Goal: Task Accomplishment & Management: Use online tool/utility

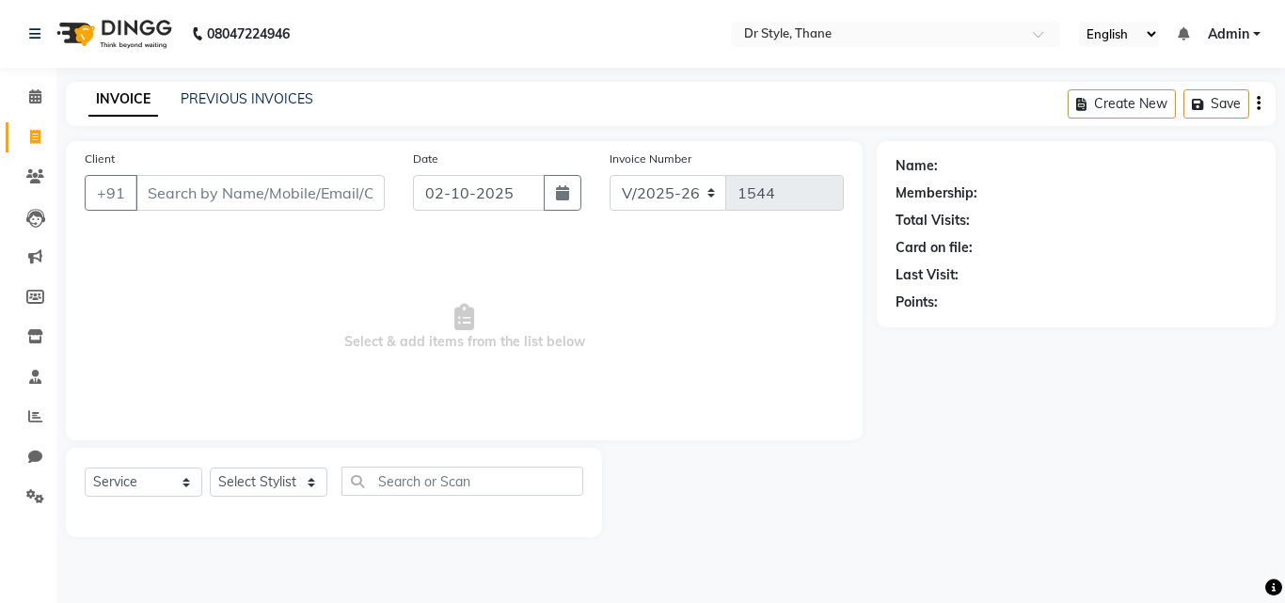
select select "7832"
select select "service"
click at [215, 106] on link "PREVIOUS INVOICES" at bounding box center [247, 98] width 133 height 17
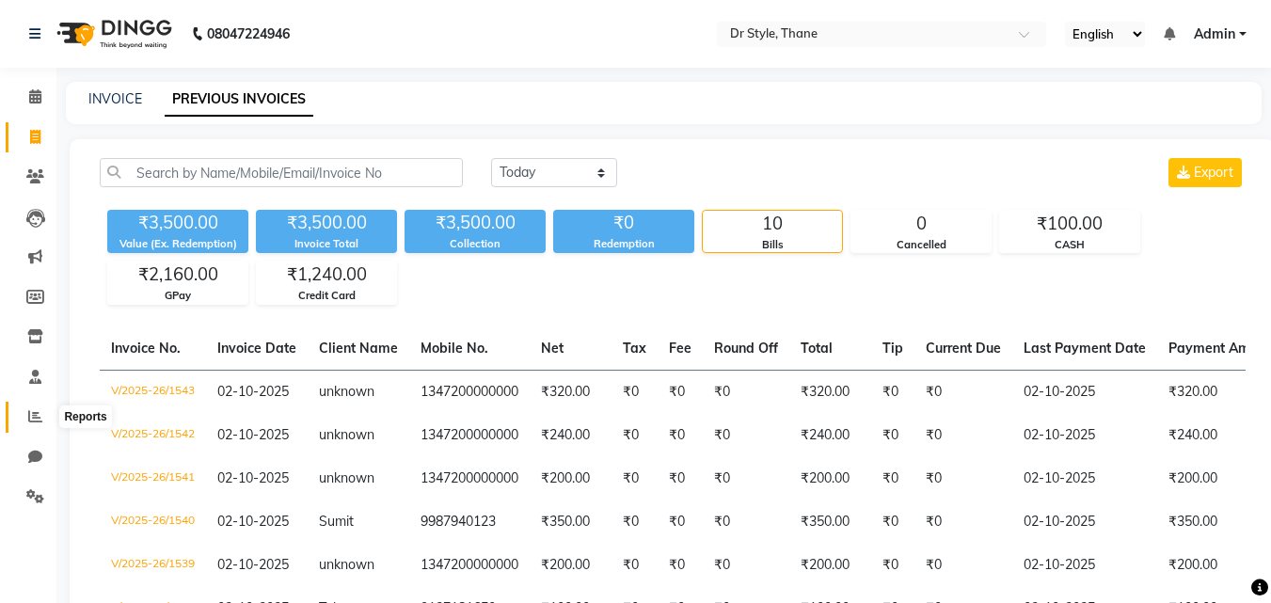
click at [38, 416] on icon at bounding box center [35, 416] width 14 height 14
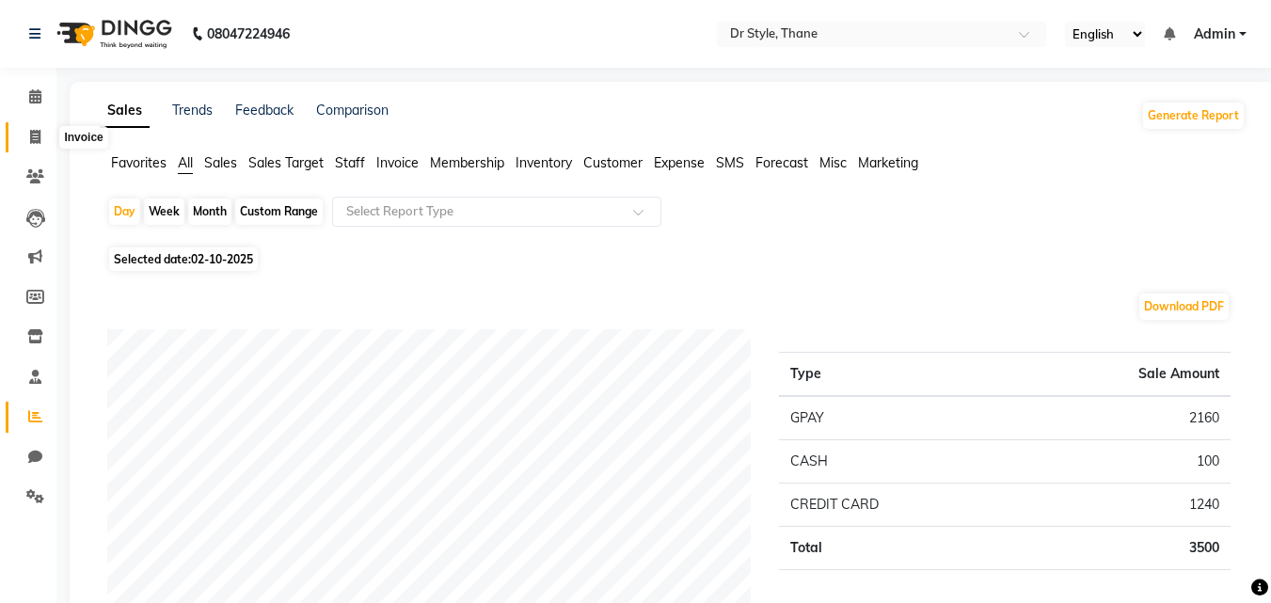
click at [24, 145] on span at bounding box center [35, 138] width 33 height 22
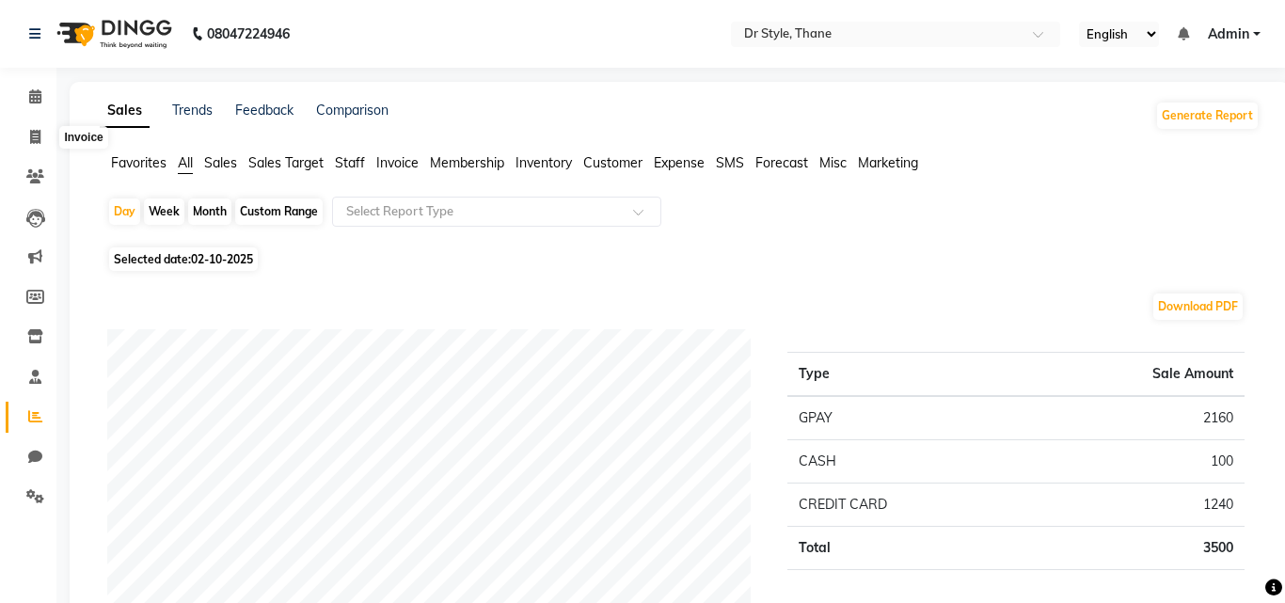
select select "7832"
select select "service"
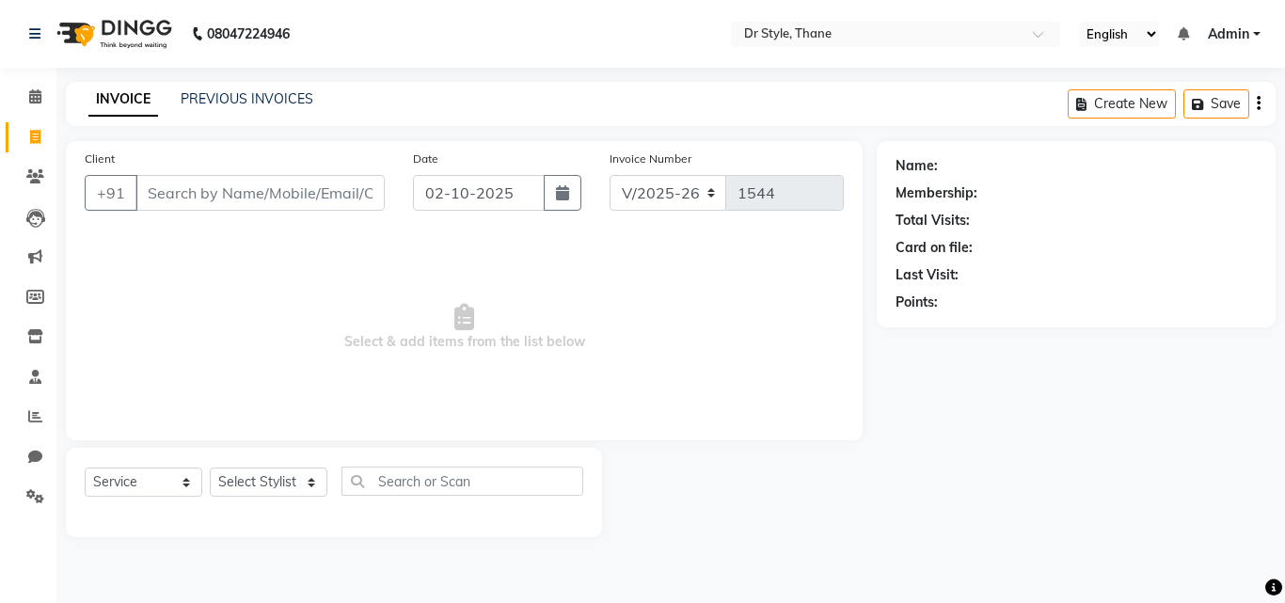
click at [229, 195] on input "Client" at bounding box center [259, 193] width 249 height 36
type input "-"
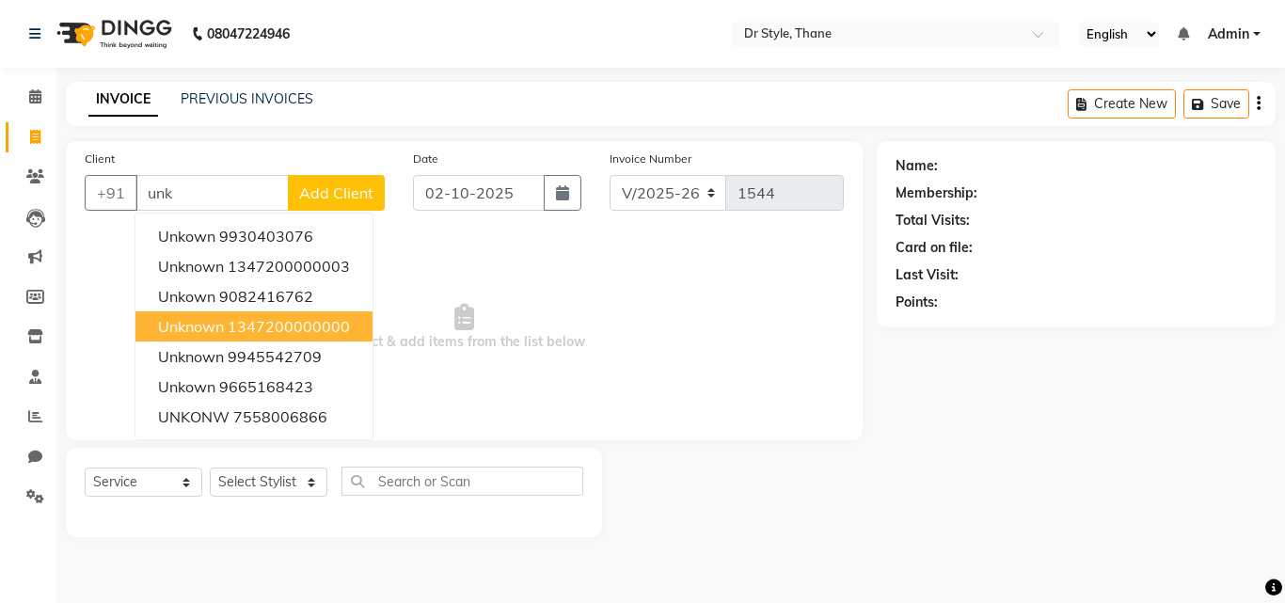
click at [329, 331] on ngb-highlight "1347200000000" at bounding box center [289, 326] width 122 height 19
type input "1347200000000"
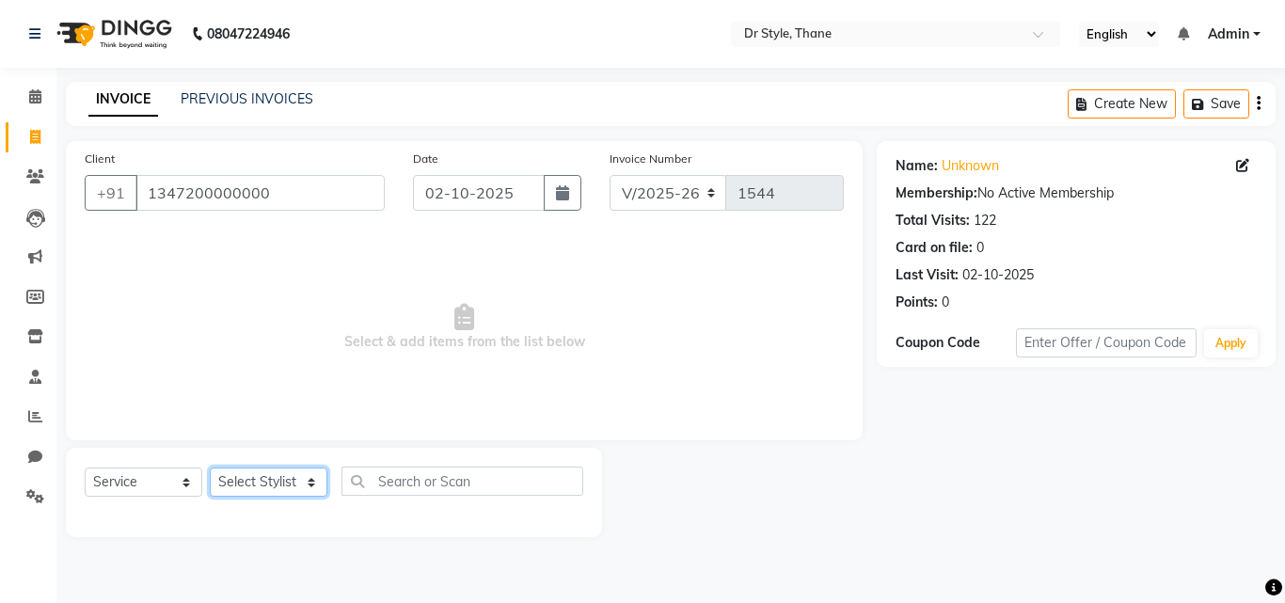
click at [292, 476] on select "Select Stylist [PERSON_NAME] [PERSON_NAME] [PERSON_NAME] [PERSON_NAME] [PERSON_…" at bounding box center [269, 481] width 118 height 29
select select "80995"
click at [210, 467] on select "Select Stylist [PERSON_NAME] [PERSON_NAME] [PERSON_NAME] [PERSON_NAME] [PERSON_…" at bounding box center [269, 481] width 118 height 29
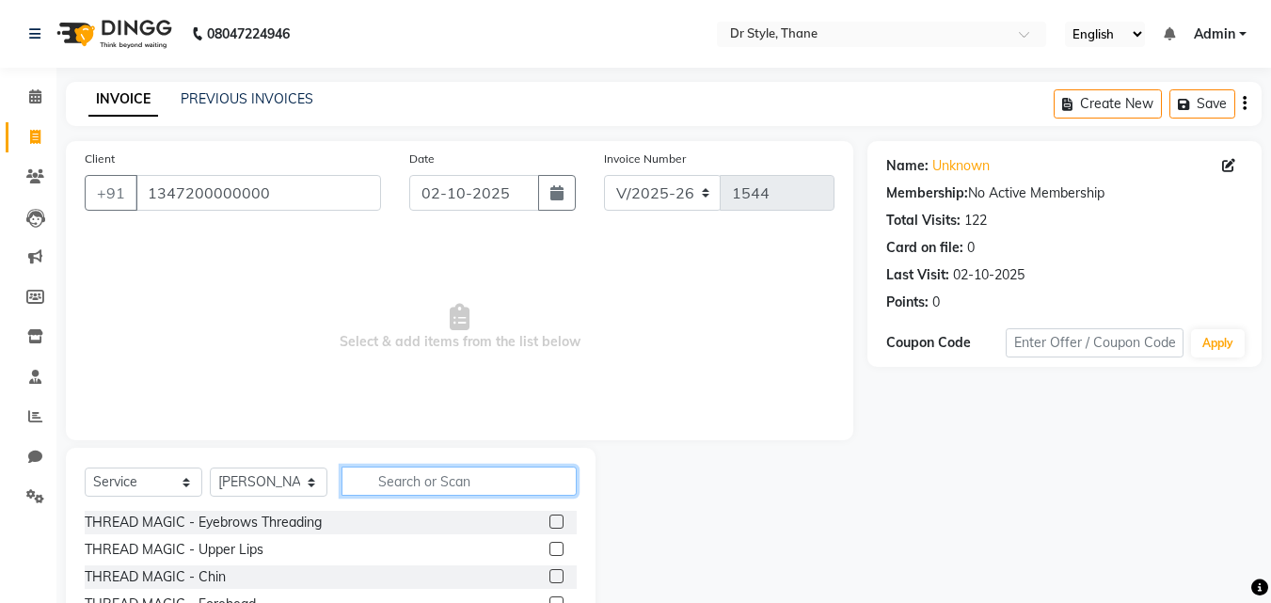
click at [394, 484] on input "text" at bounding box center [458, 480] width 235 height 29
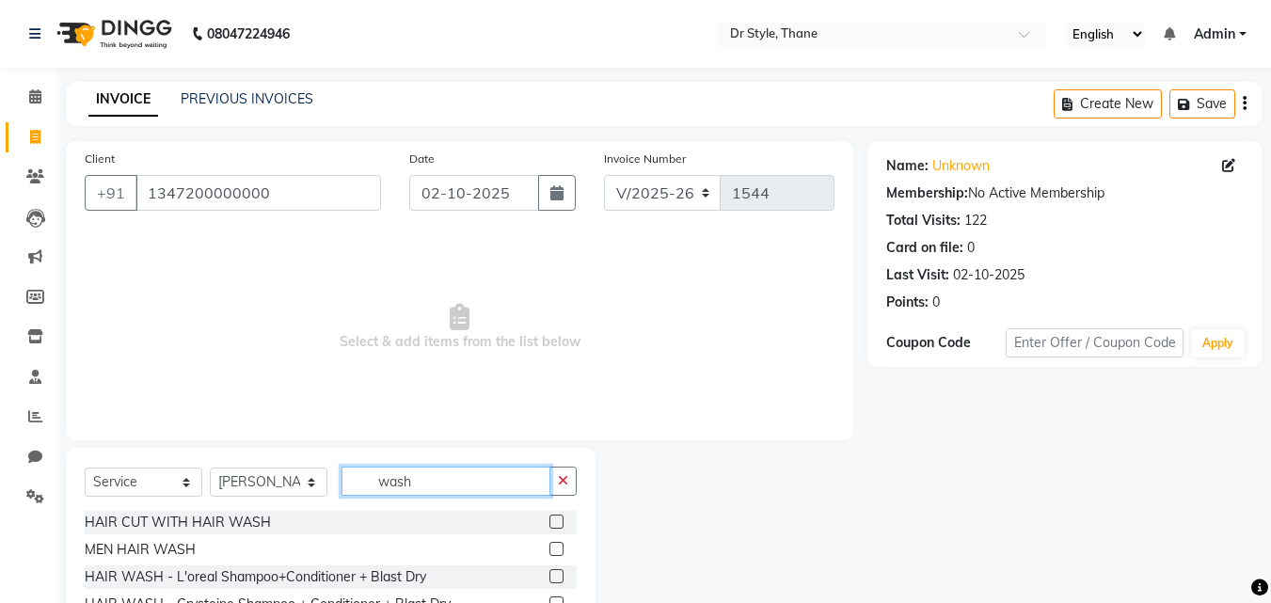
type input "wash"
click at [557, 574] on label at bounding box center [556, 576] width 14 height 14
click at [557, 574] on input "checkbox" at bounding box center [555, 577] width 12 height 12
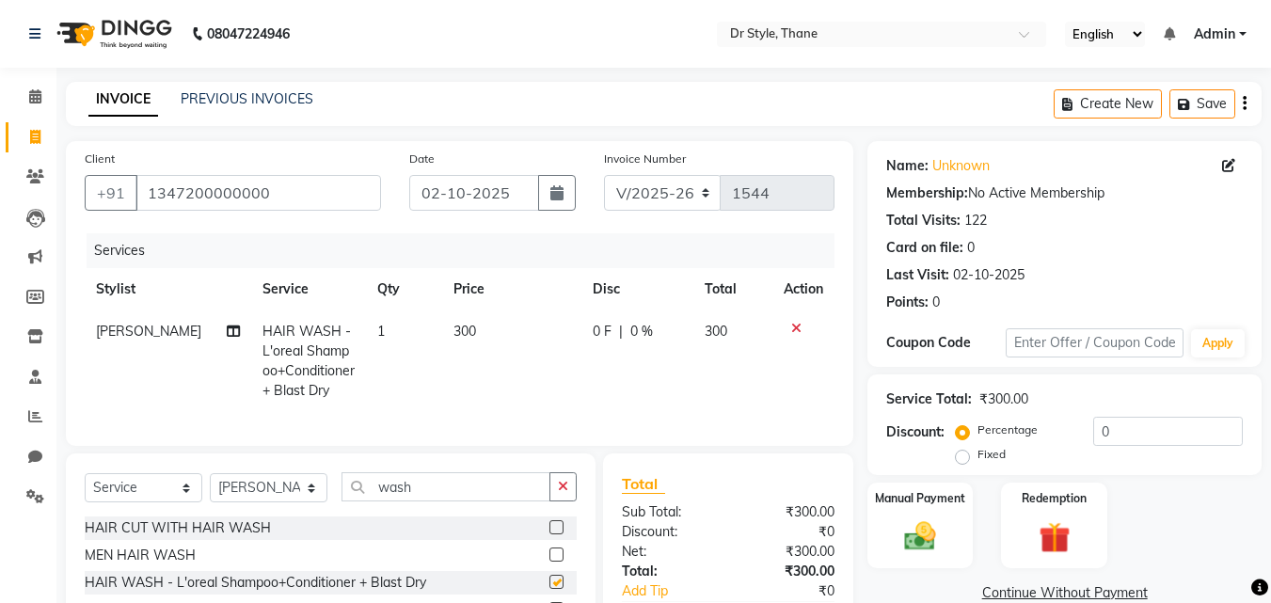
checkbox input "false"
click at [986, 538] on div "Manual Payment Redemption" at bounding box center [1064, 525] width 422 height 86
click at [949, 538] on div "Manual Payment" at bounding box center [920, 525] width 110 height 89
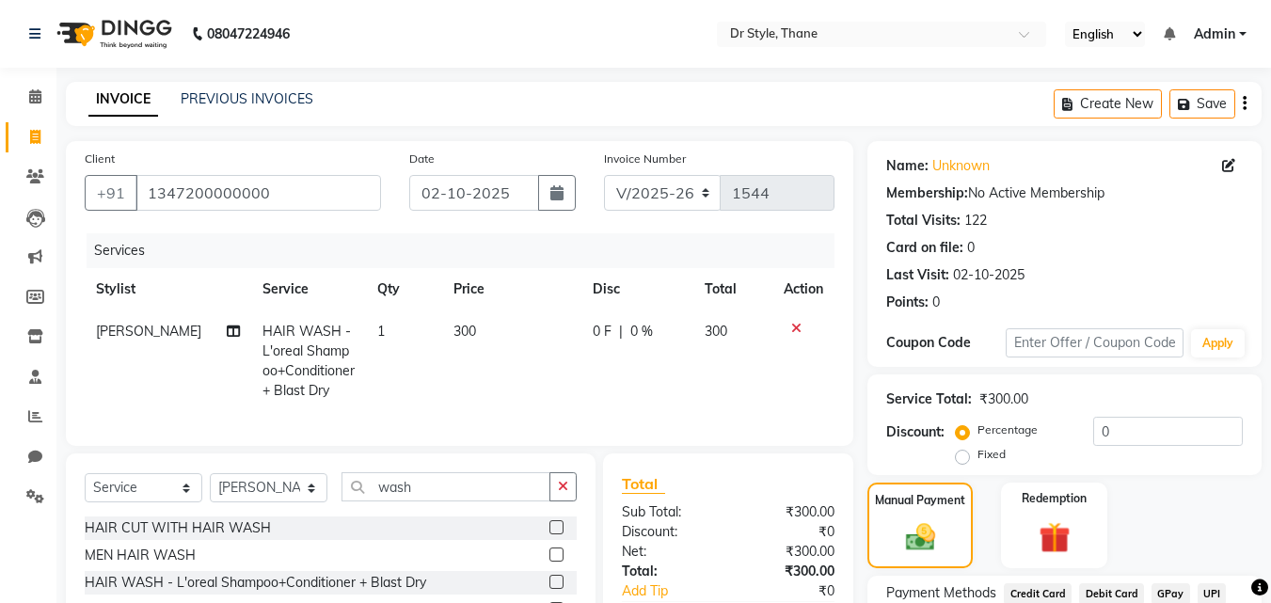
scroll to position [152, 0]
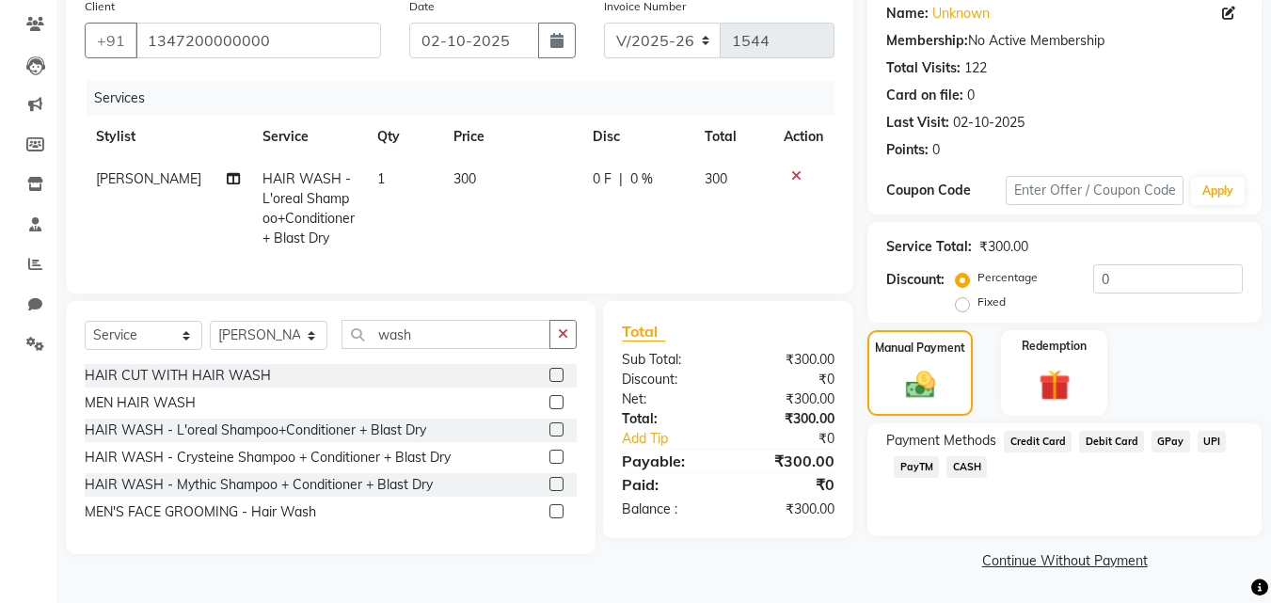
click at [1171, 439] on span "GPay" at bounding box center [1170, 442] width 39 height 22
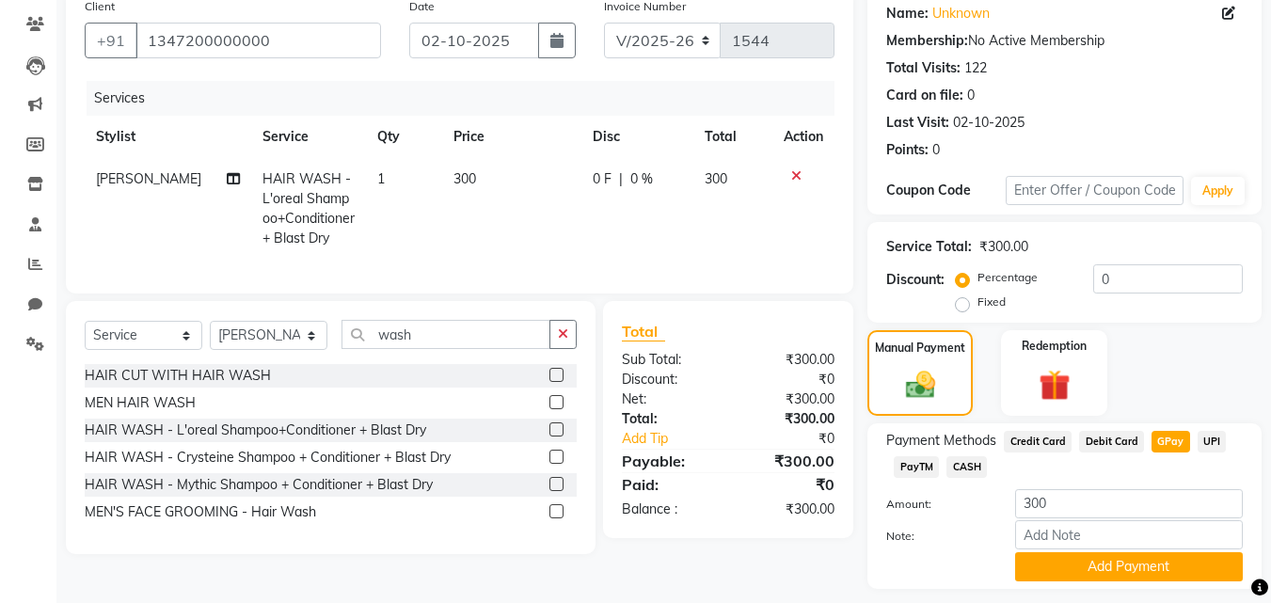
scroll to position [205, 0]
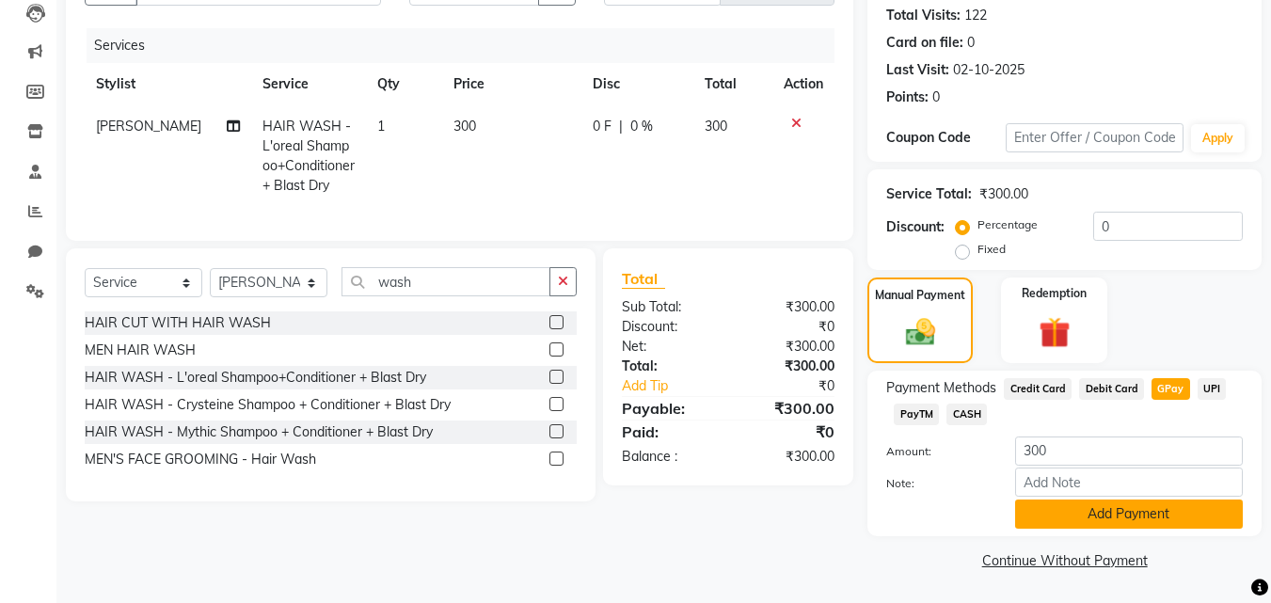
click at [1169, 510] on button "Add Payment" at bounding box center [1129, 513] width 228 height 29
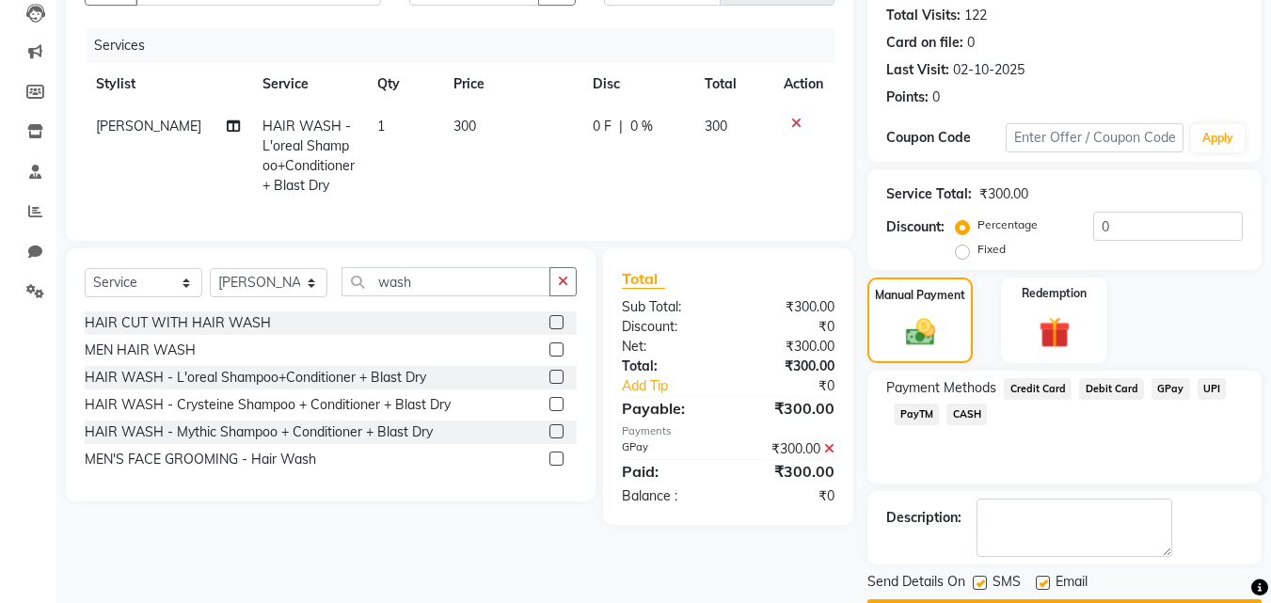
scroll to position [259, 0]
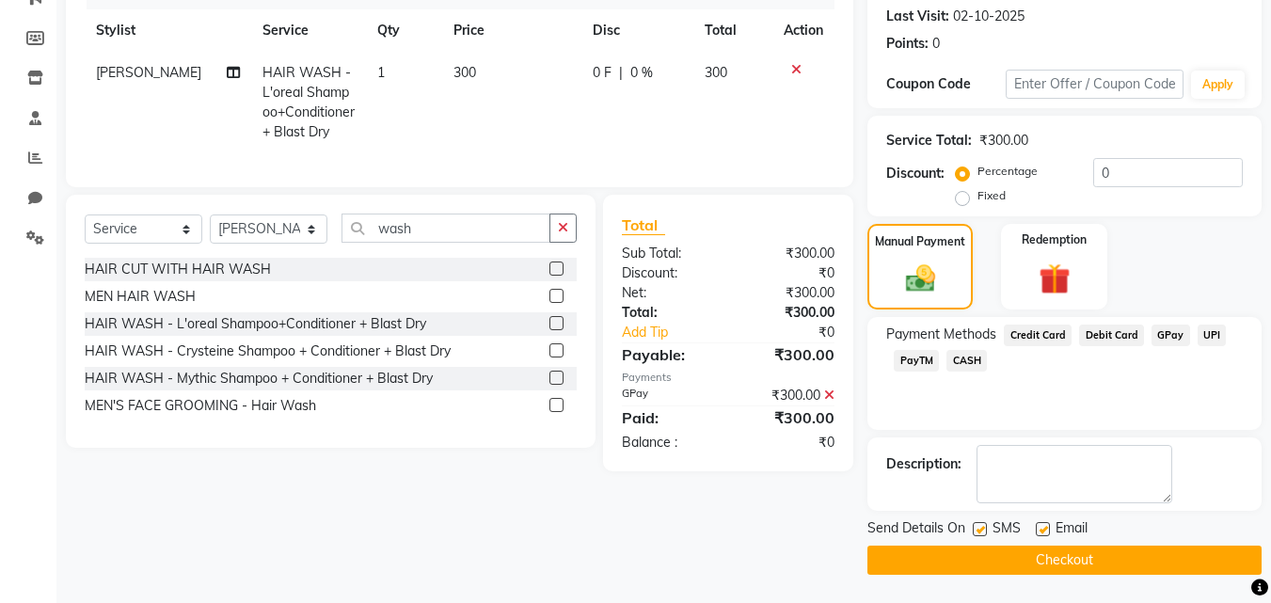
click at [1172, 558] on button "Checkout" at bounding box center [1064, 559] width 394 height 29
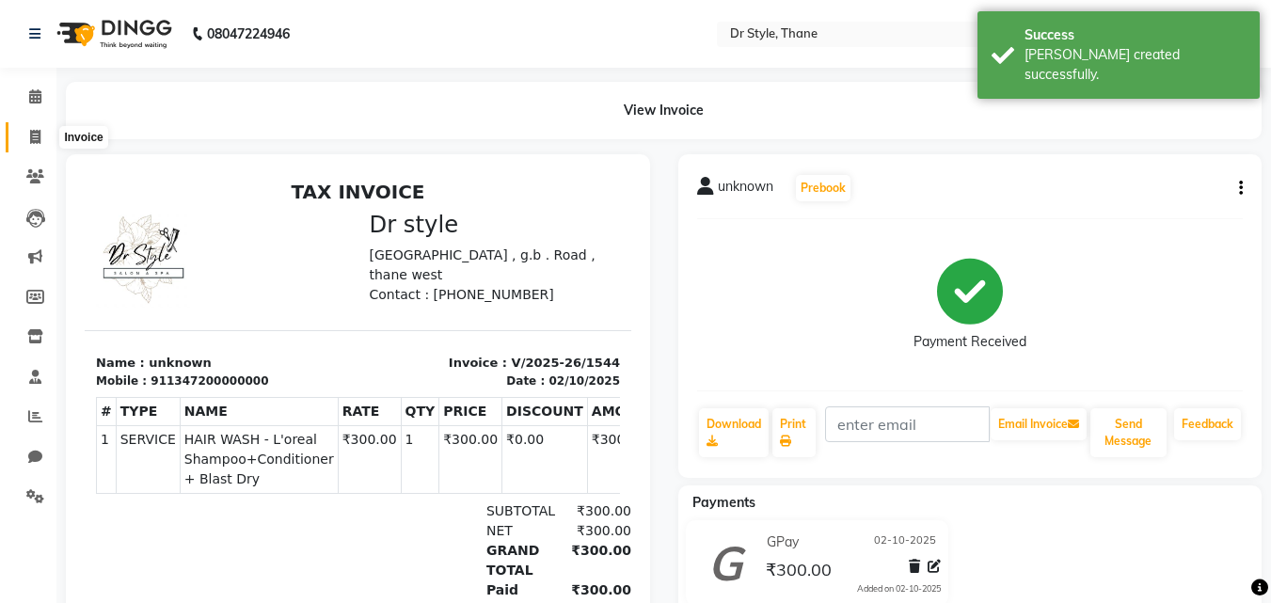
click at [33, 132] on icon at bounding box center [35, 137] width 10 height 14
select select "service"
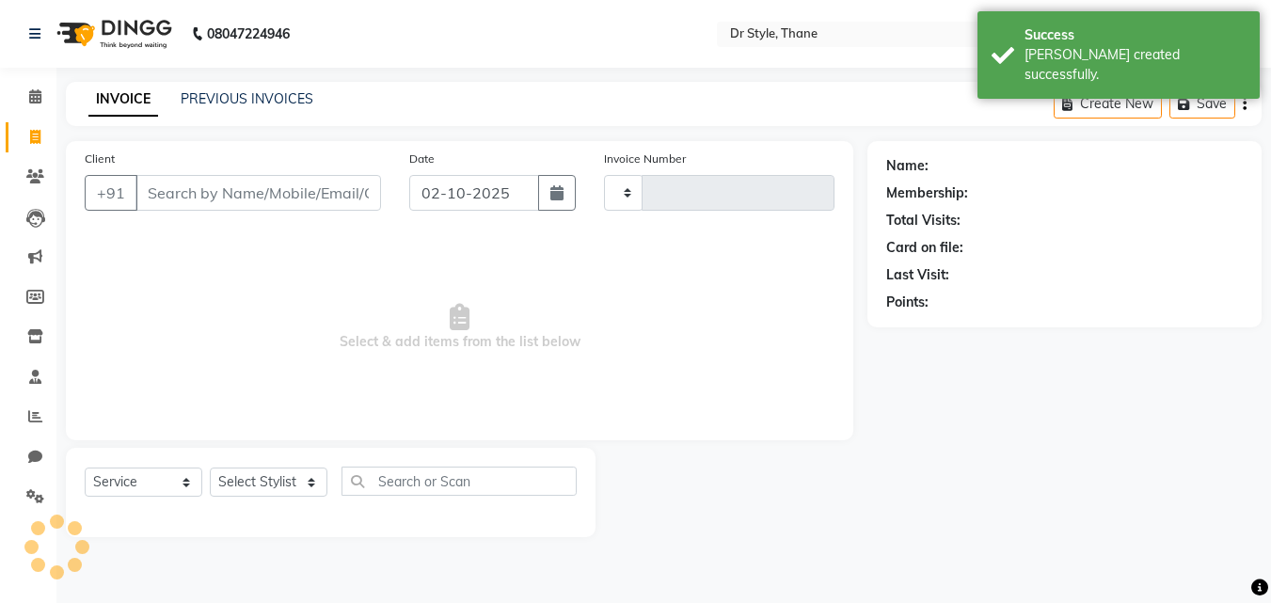
type input "1545"
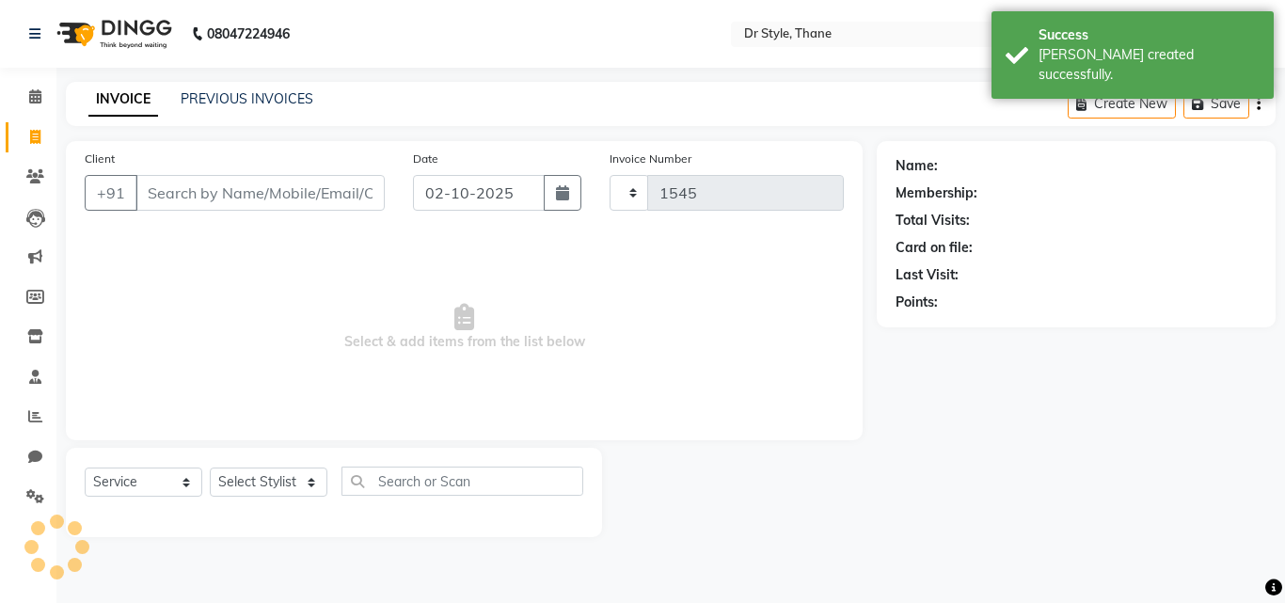
select select "7832"
click at [213, 95] on link "PREVIOUS INVOICES" at bounding box center [247, 98] width 133 height 17
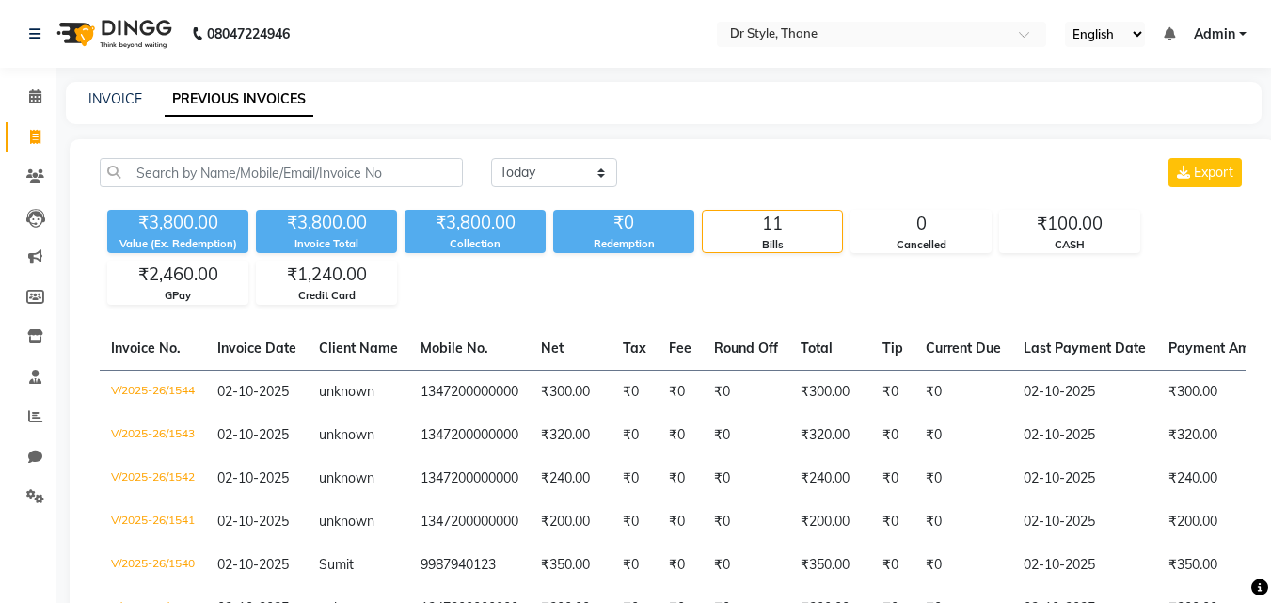
click at [119, 107] on div "INVOICE" at bounding box center [115, 99] width 54 height 20
click at [123, 101] on link "INVOICE" at bounding box center [115, 98] width 54 height 17
select select "service"
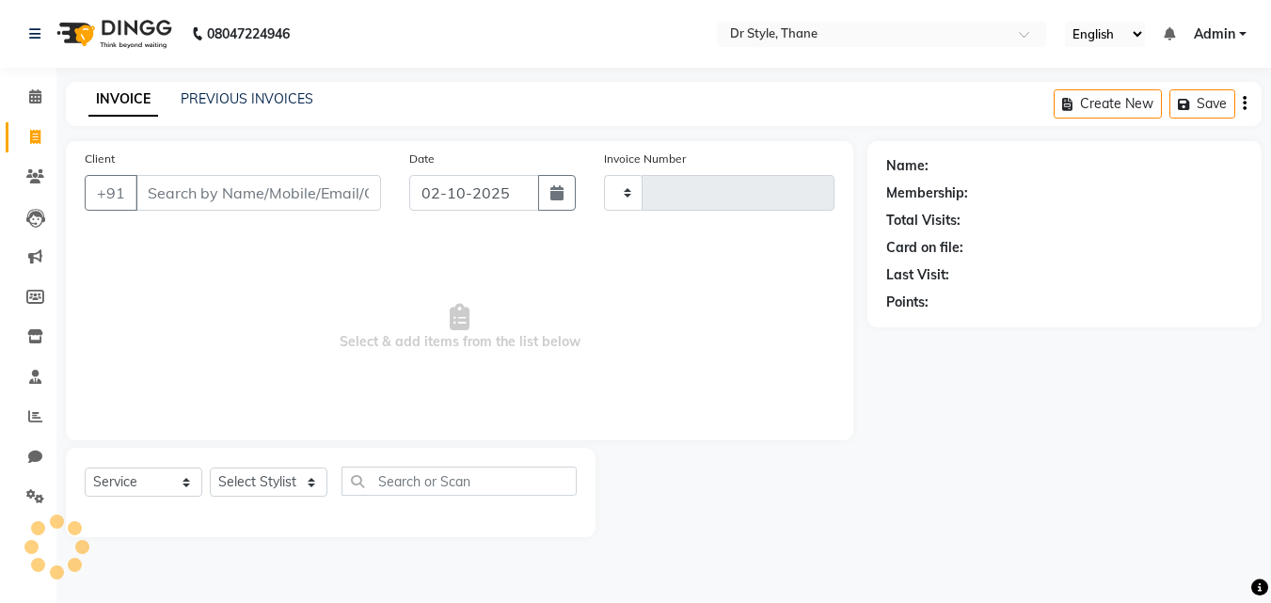
type input "1545"
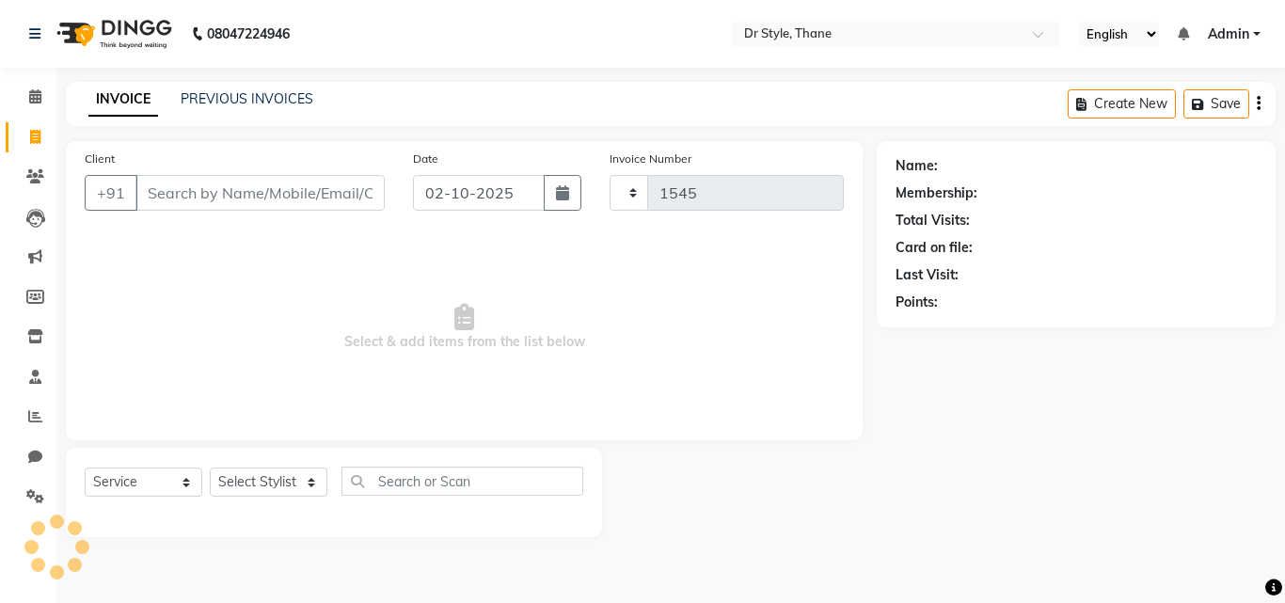
select select "7832"
click at [37, 101] on icon at bounding box center [35, 96] width 12 height 14
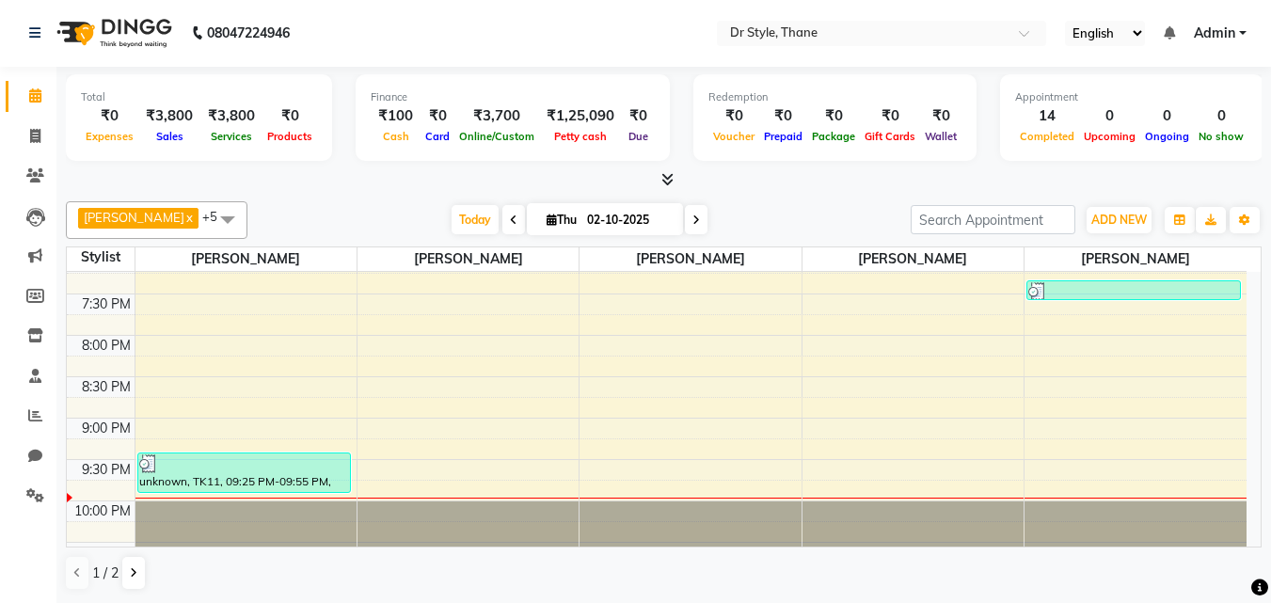
scroll to position [883, 0]
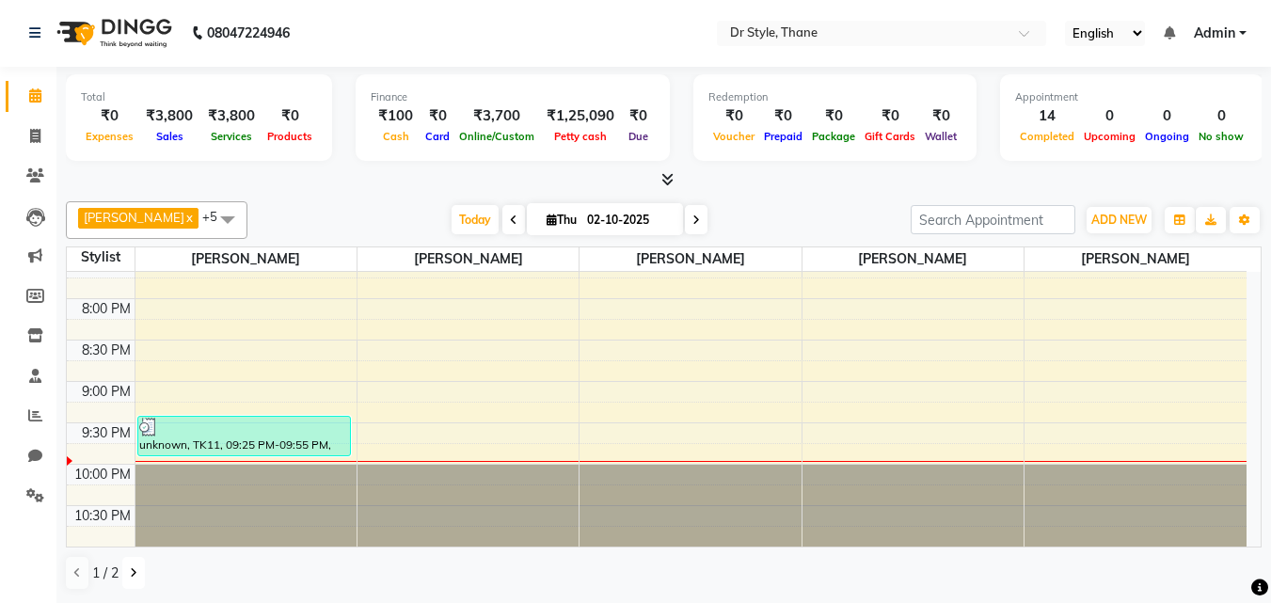
click at [131, 568] on icon at bounding box center [134, 572] width 8 height 11
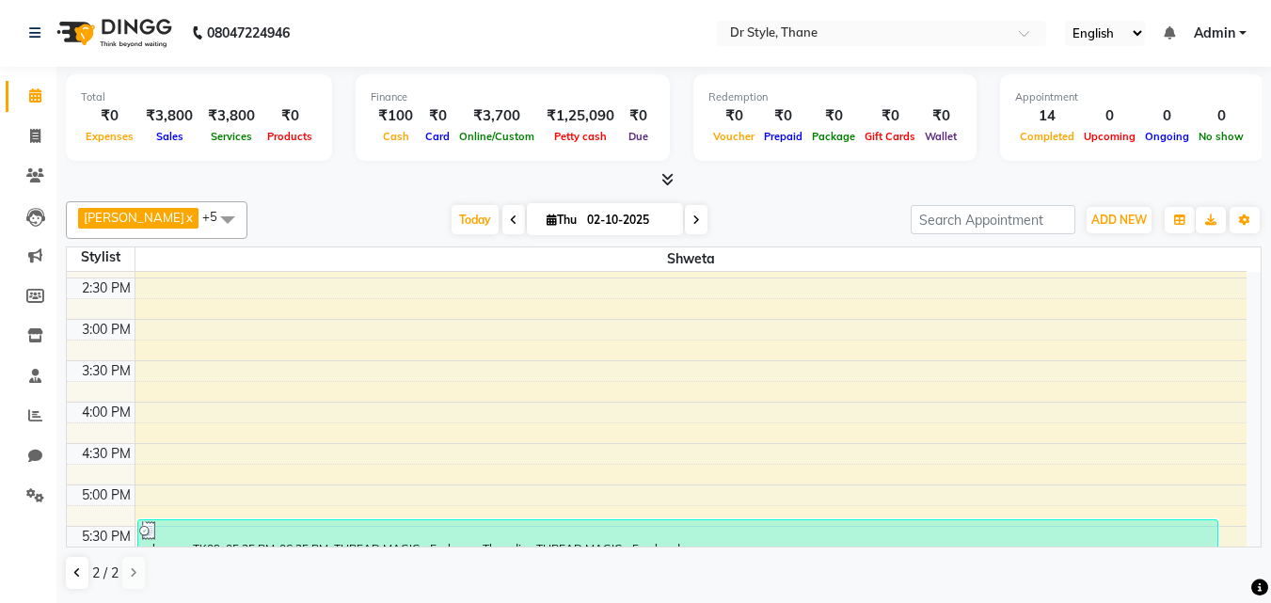
scroll to position [319, 0]
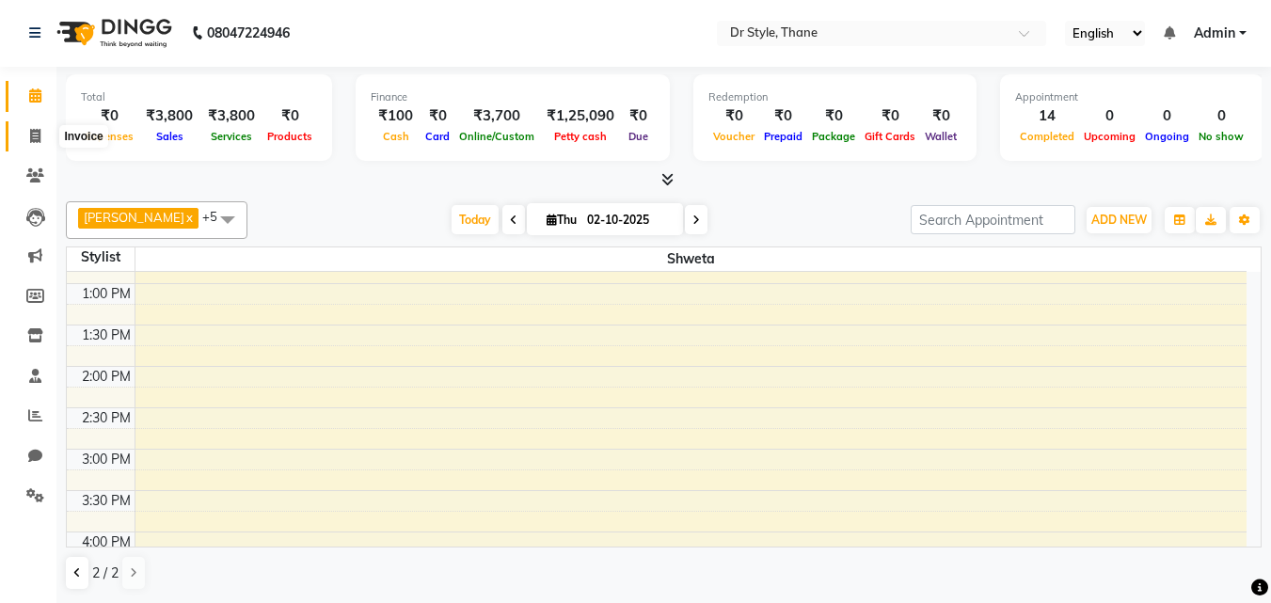
click at [27, 133] on span at bounding box center [35, 137] width 33 height 22
select select "7832"
select select "service"
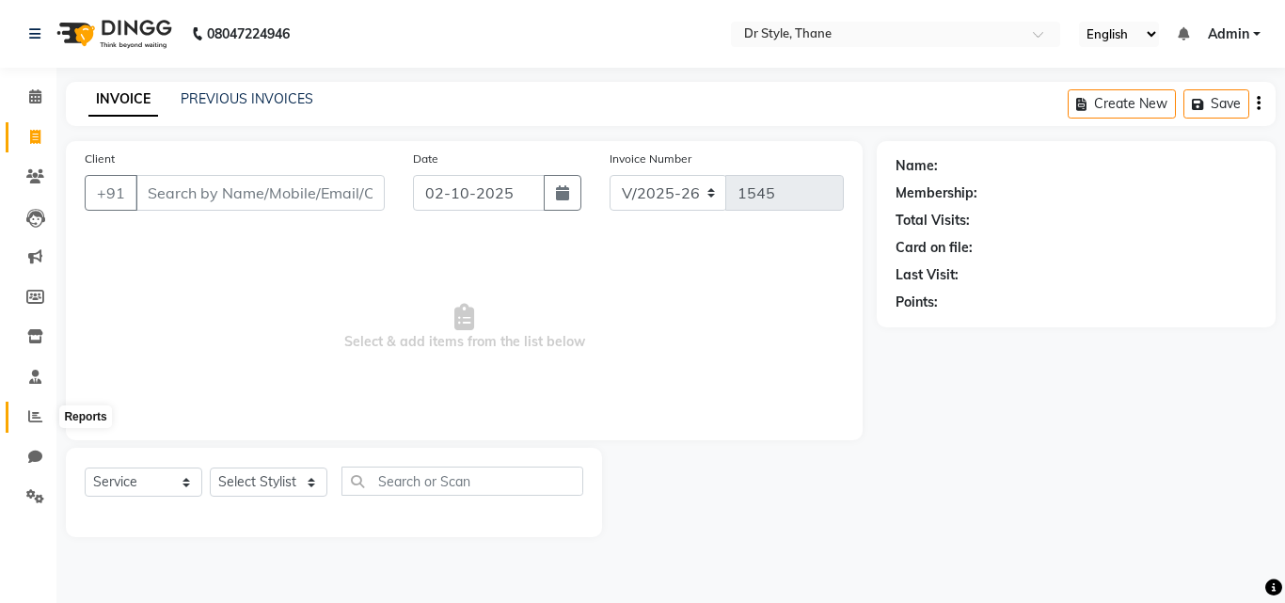
click at [31, 407] on span at bounding box center [35, 417] width 33 height 22
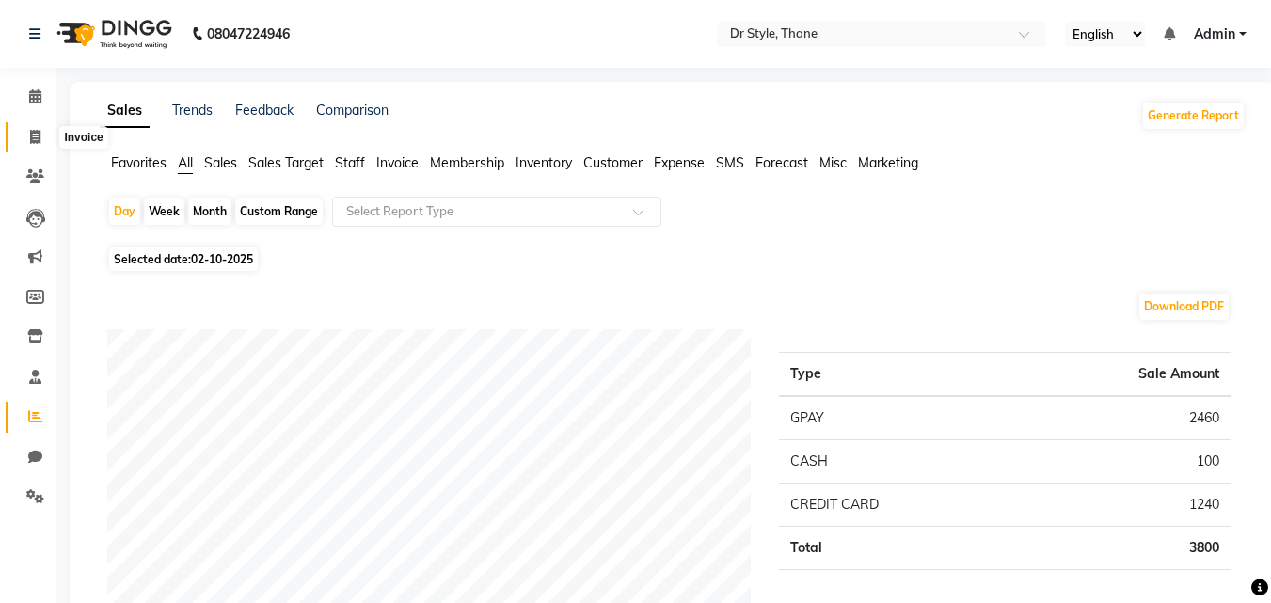
click at [36, 142] on icon at bounding box center [35, 137] width 10 height 14
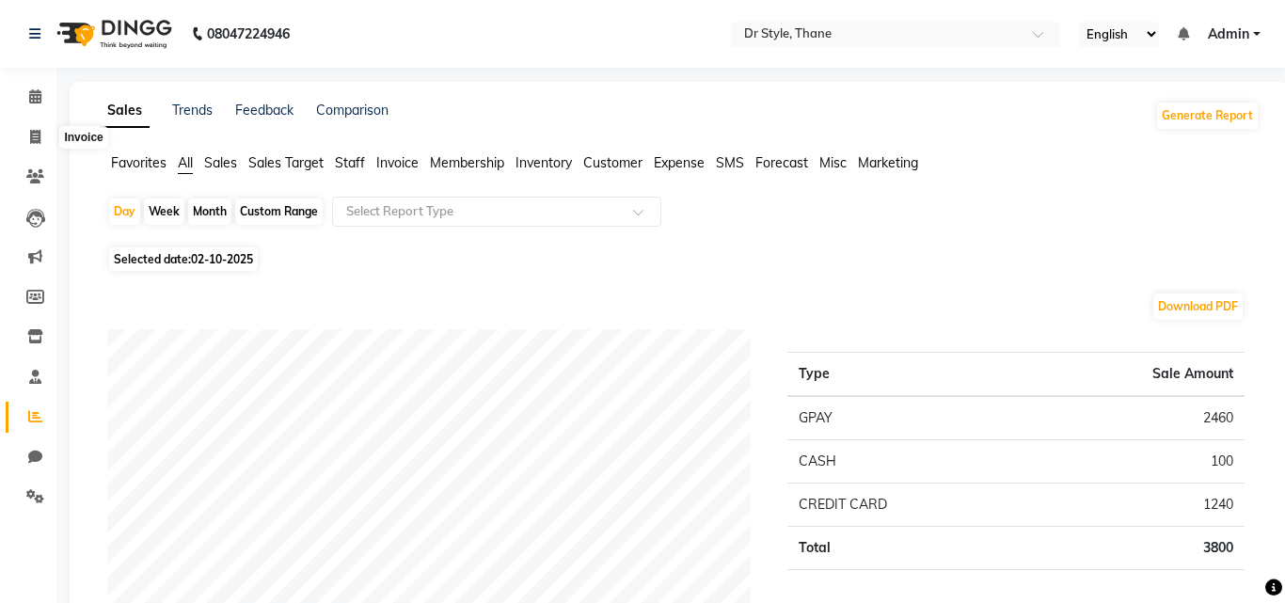
select select "7832"
select select "service"
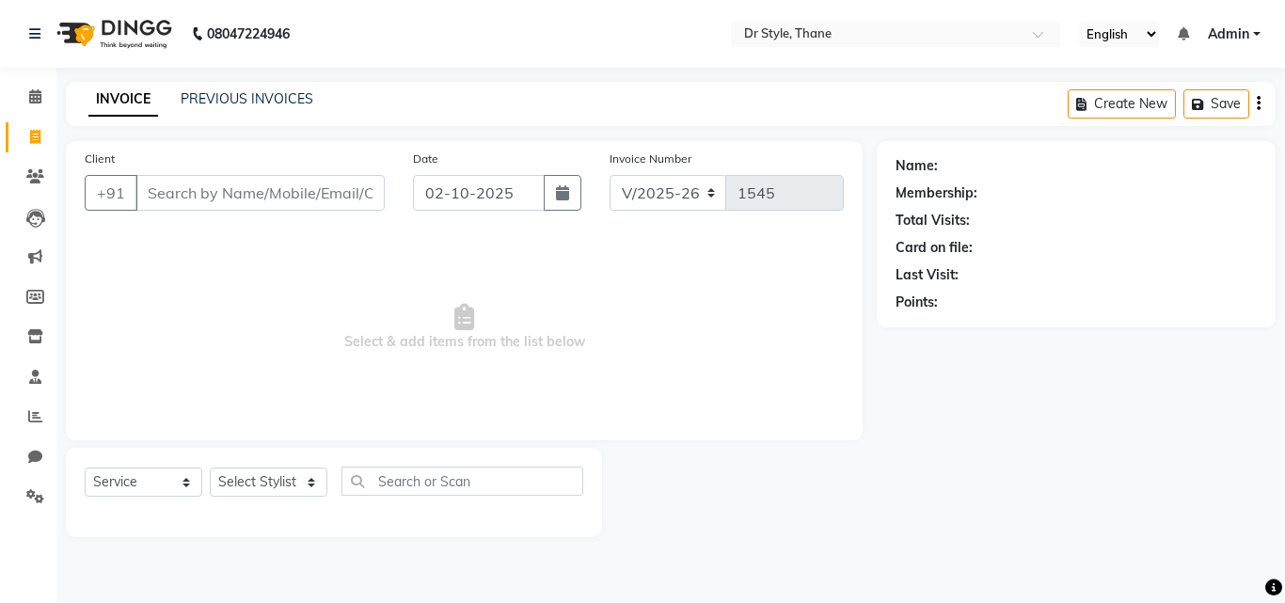
click at [218, 87] on div "INVOICE PREVIOUS INVOICES Create New Save" at bounding box center [670, 104] width 1209 height 44
click at [219, 94] on link "PREVIOUS INVOICES" at bounding box center [247, 98] width 133 height 17
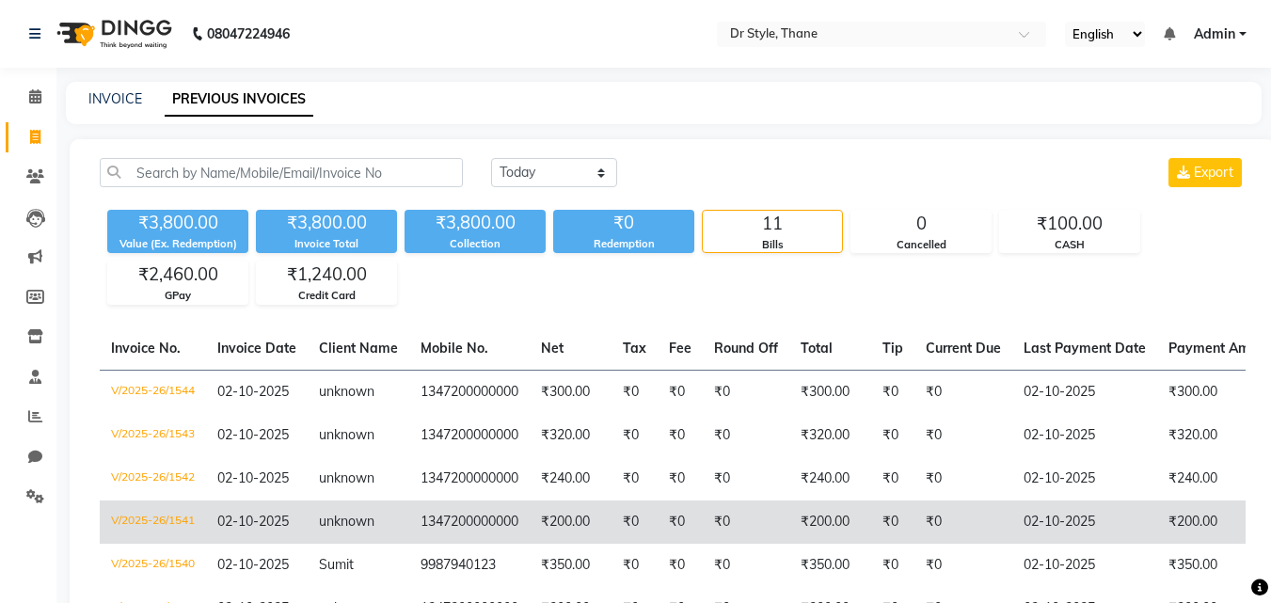
scroll to position [360, 0]
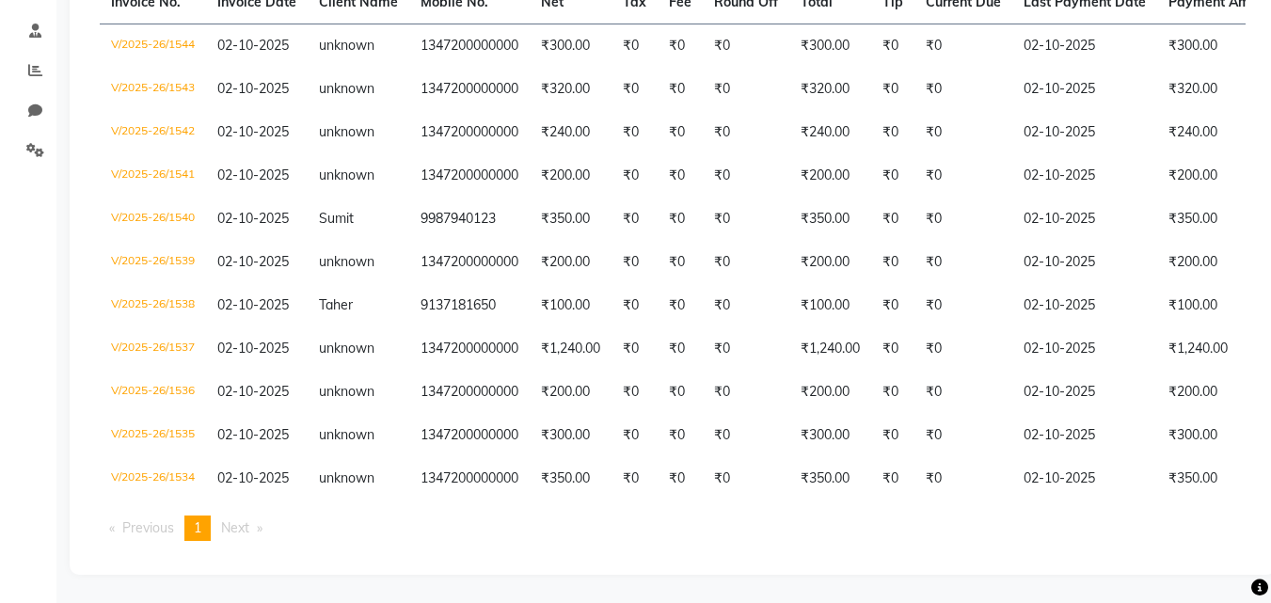
click at [1057, 501] on div "Invoice No. Invoice Date Client Name Mobile No. Net Tax Fee Round Off Total Tip…" at bounding box center [672, 268] width 1168 height 575
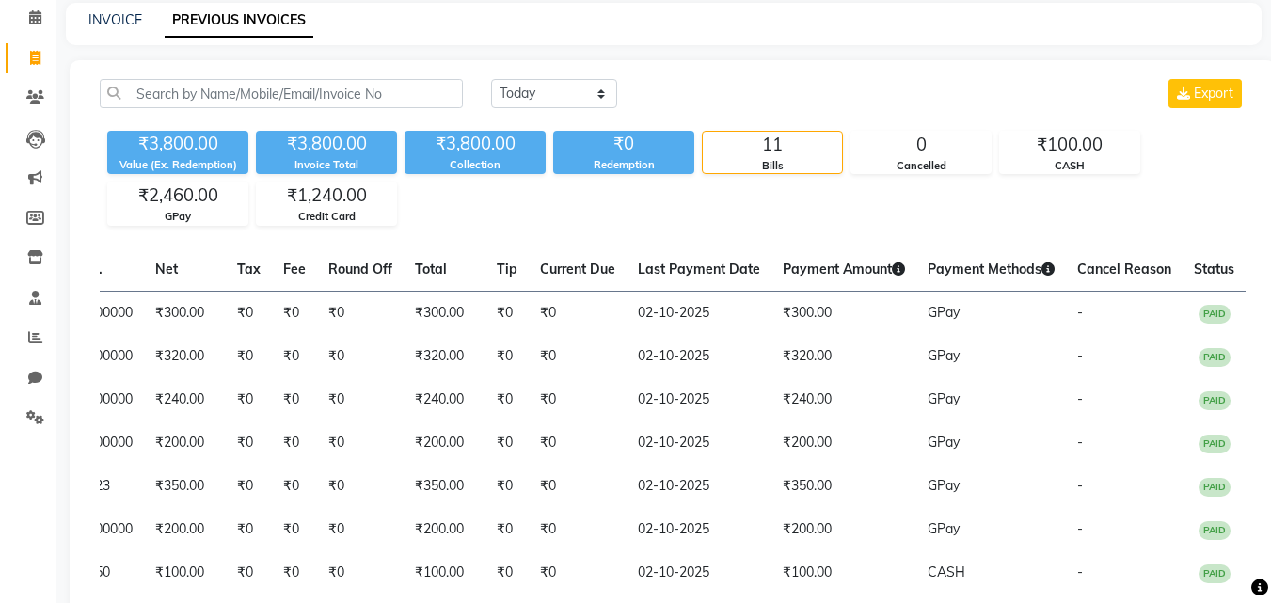
scroll to position [0, 0]
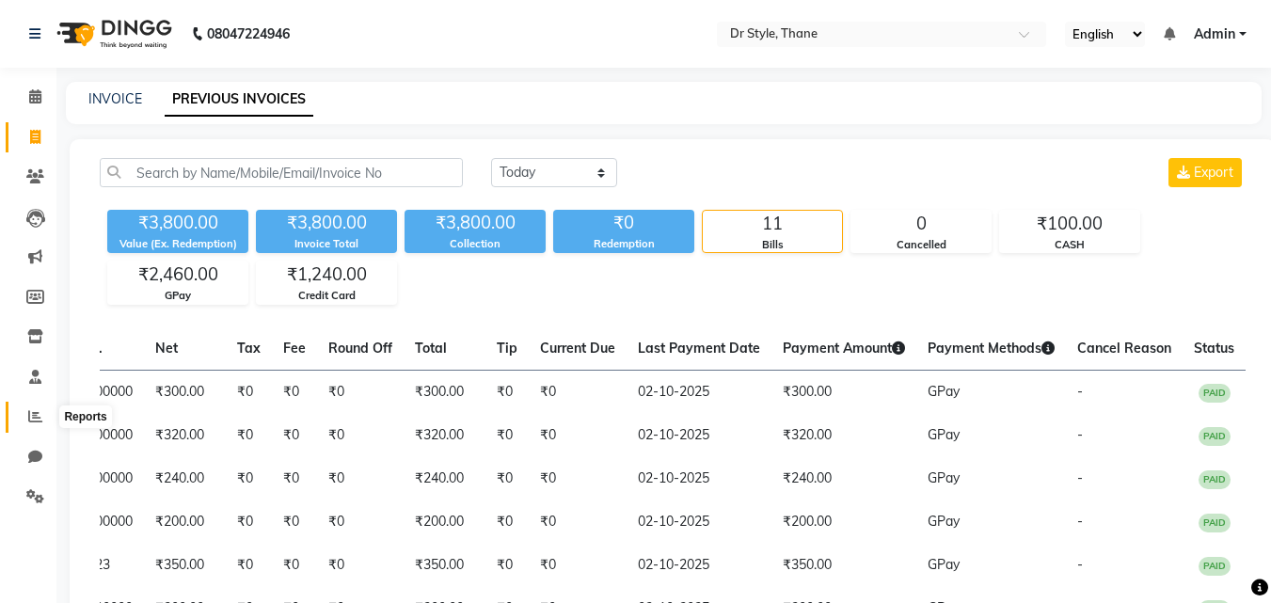
click at [26, 422] on span at bounding box center [35, 417] width 33 height 22
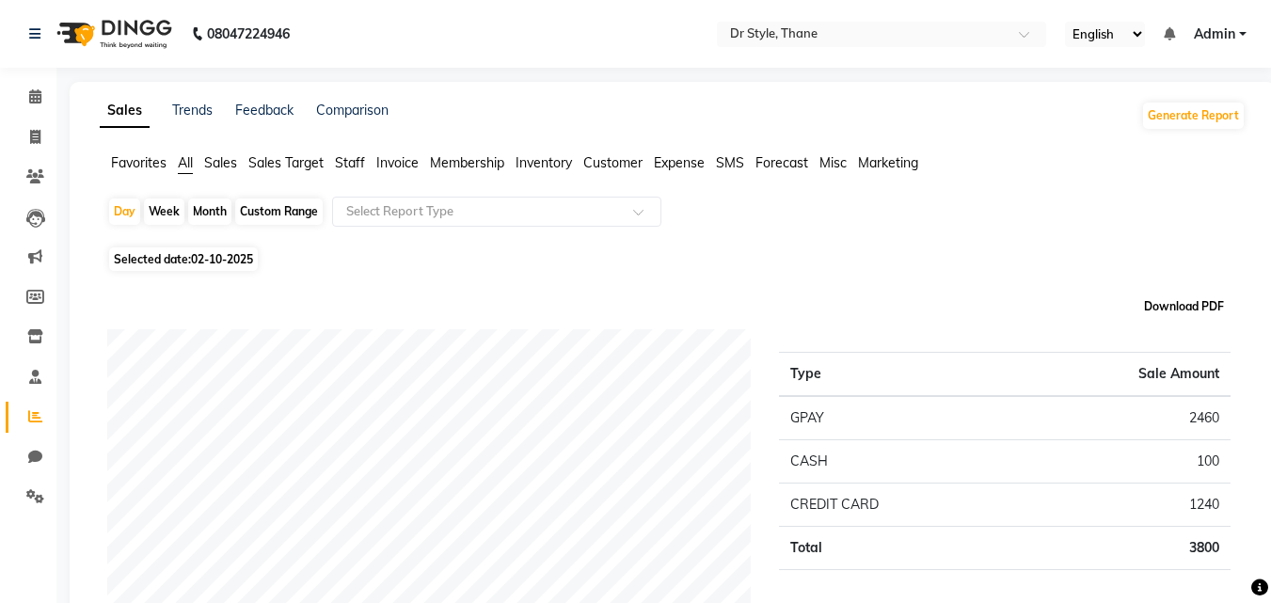
click at [1164, 298] on button "Download PDF" at bounding box center [1183, 306] width 89 height 26
